Goal: Task Accomplishment & Management: Manage account settings

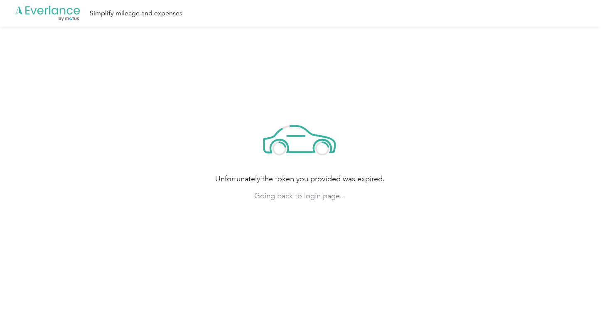
click at [78, 14] on icon at bounding box center [77, 11] width 6 height 7
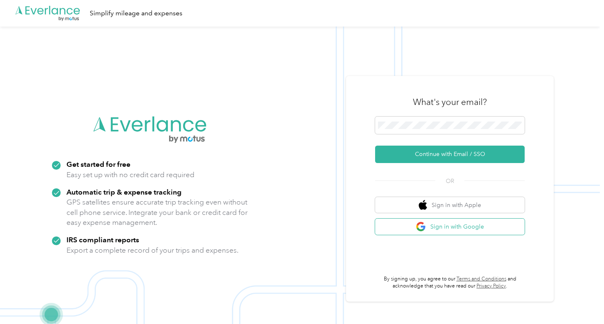
click at [446, 225] on button "Sign in with Google" at bounding box center [450, 227] width 150 height 16
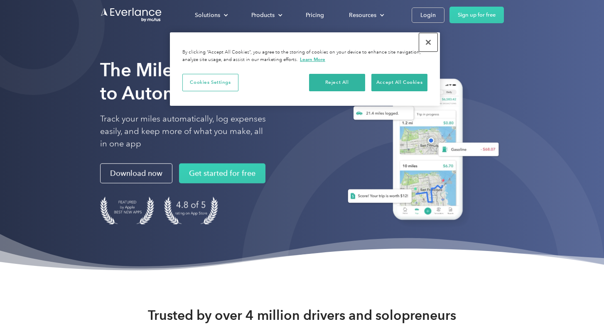
click at [431, 44] on button "Close" at bounding box center [428, 42] width 18 height 18
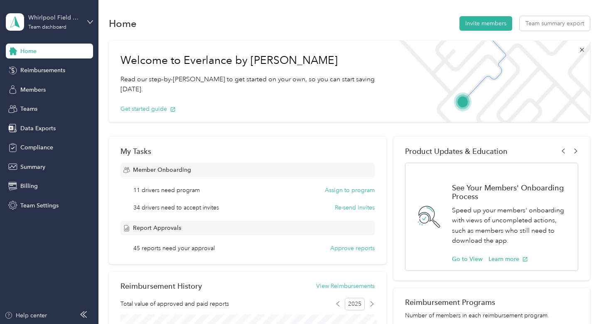
click at [85, 19] on div "Whirlpool Field Service Managers Team dashboard" at bounding box center [49, 21] width 87 height 29
click at [69, 73] on div "Team dashboard Personal dashboard Log out" at bounding box center [117, 87] width 210 height 52
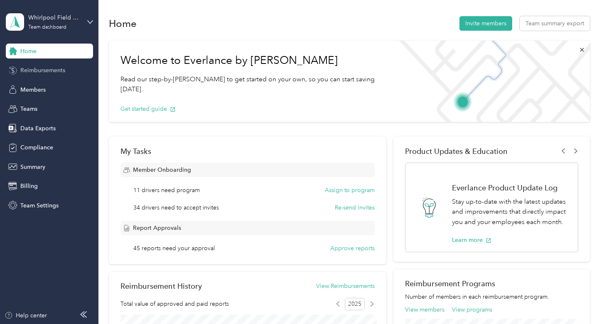
click at [48, 71] on span "Reimbursements" at bounding box center [42, 70] width 45 height 9
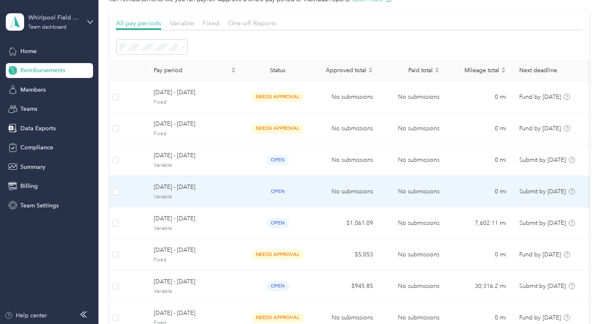
scroll to position [64, 0]
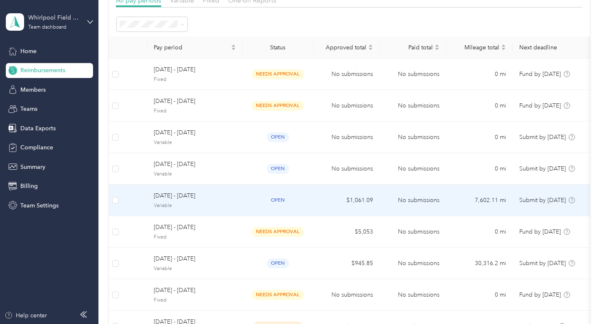
click at [232, 208] on span "Variable" at bounding box center [195, 205] width 82 height 7
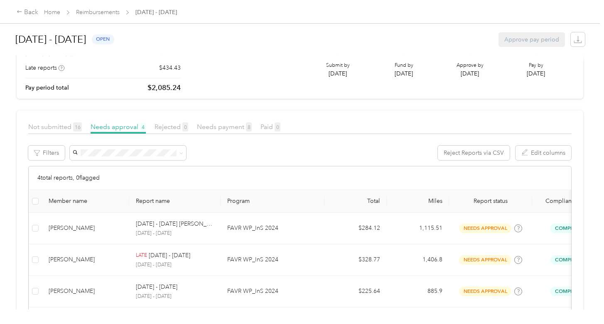
scroll to position [110, 0]
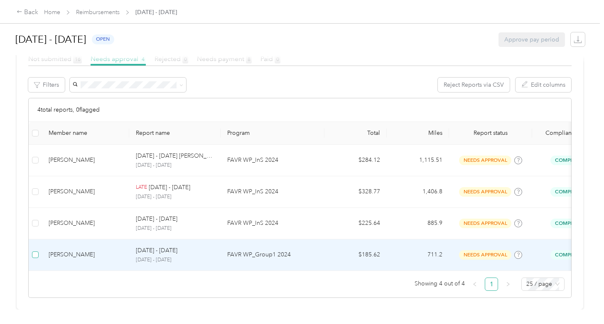
click at [35, 258] on label at bounding box center [35, 254] width 7 height 9
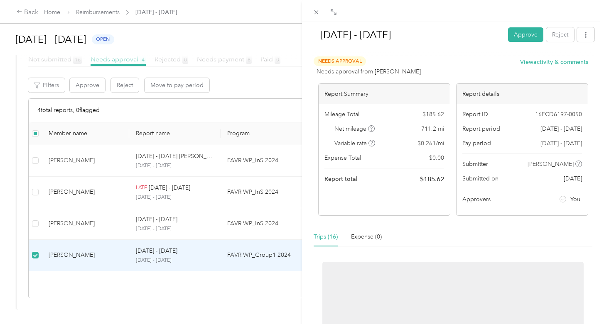
click at [82, 84] on div "Sep 1 - 30, 2025 Approve Reject Needs Approval Needs approval from John ODonnel…" at bounding box center [302, 162] width 604 height 324
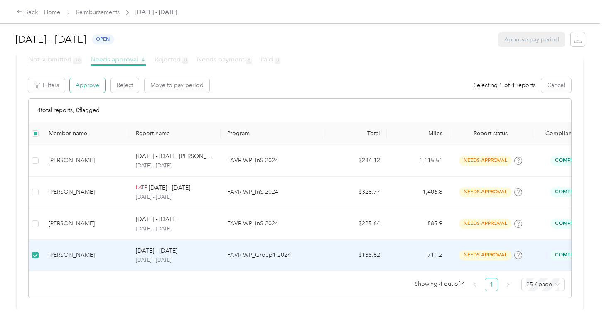
click at [89, 85] on button "Approve" at bounding box center [87, 85] width 35 height 15
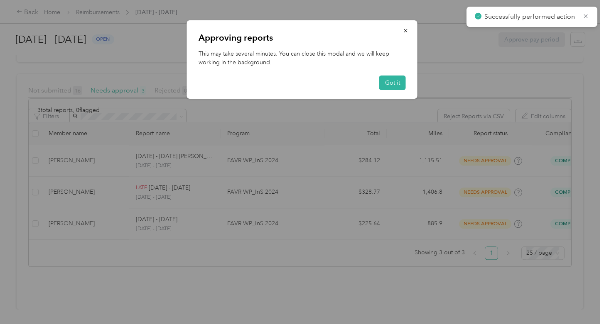
scroll to position [79, 0]
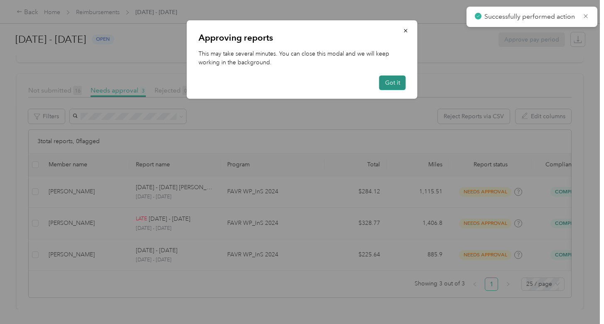
click at [393, 81] on button "Got it" at bounding box center [392, 83] width 27 height 15
